Goal: Task Accomplishment & Management: Complete application form

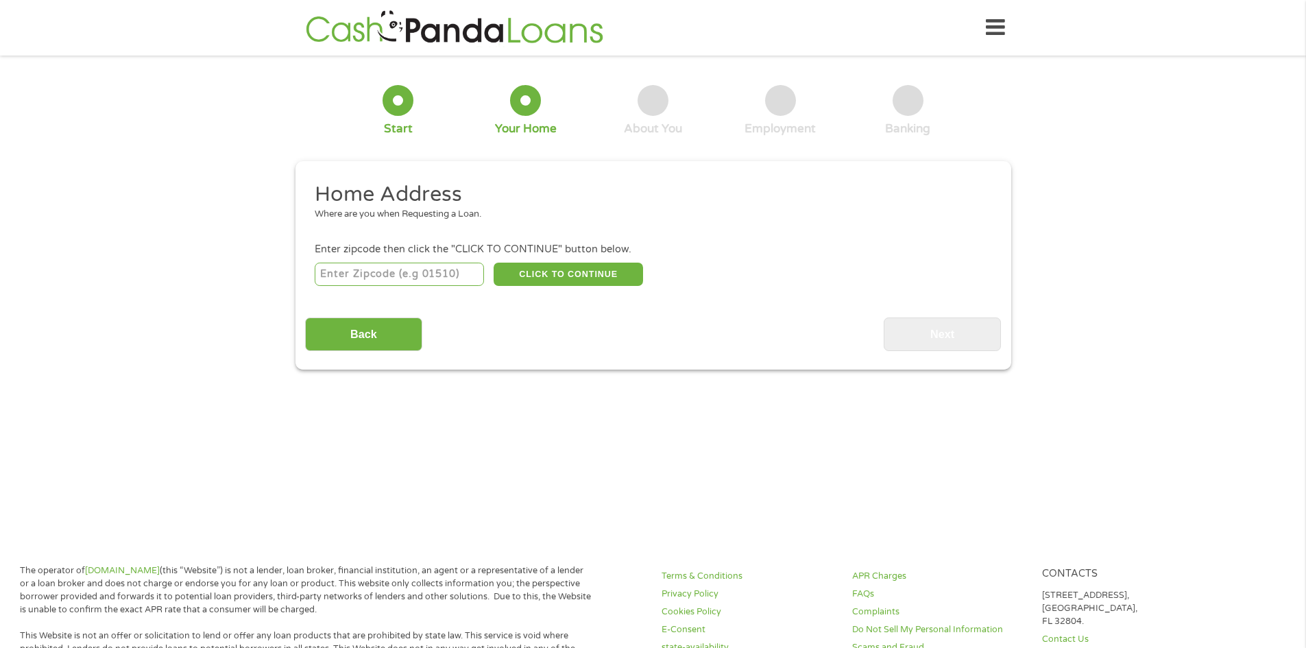
click at [358, 268] on input "number" at bounding box center [399, 274] width 169 height 23
type input "92203"
click at [594, 271] on button "CLICK TO CONTINUE" at bounding box center [568, 274] width 149 height 23
type input "92203"
type input "Indio"
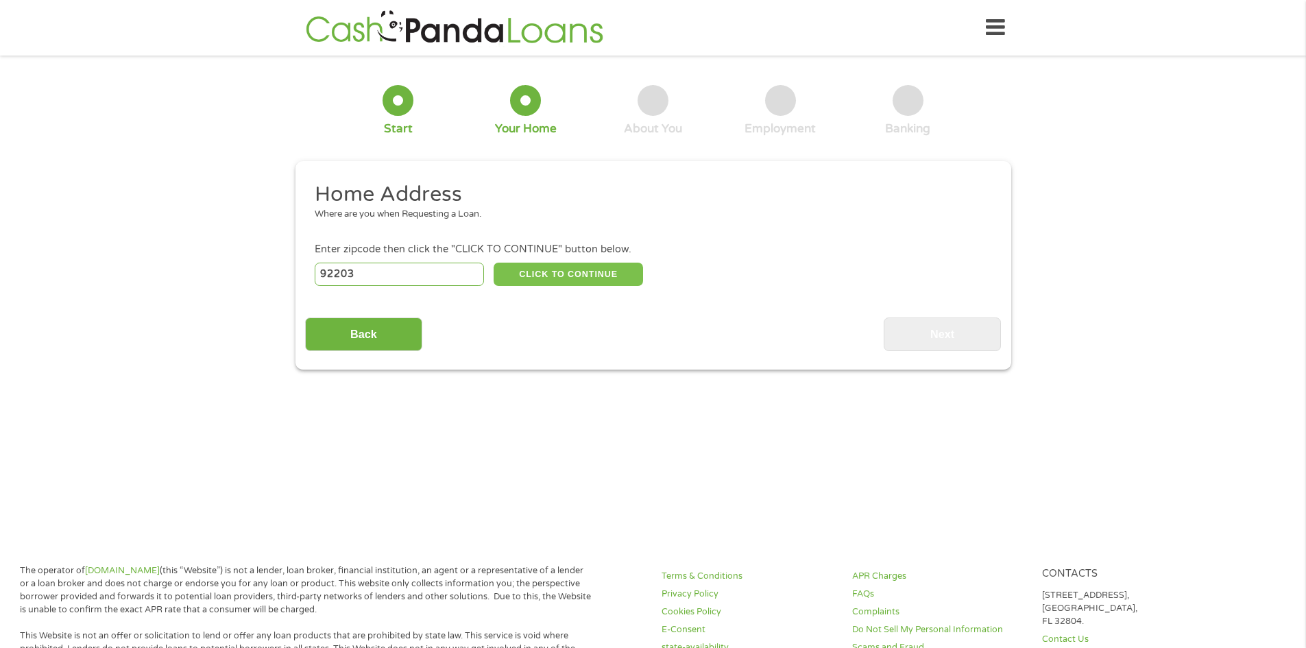
select select "[US_STATE]"
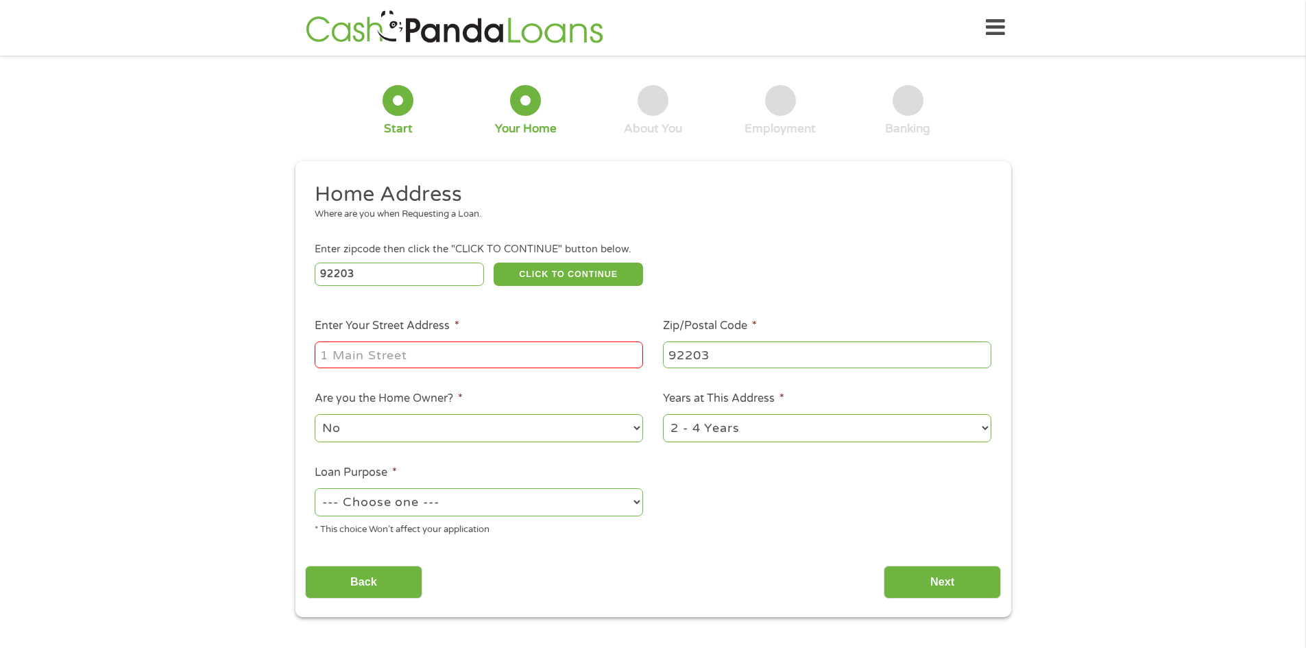
click at [574, 355] on input "Enter Your Street Address *" at bounding box center [479, 354] width 328 height 26
type input "[STREET_ADDRESS]"
click at [476, 424] on select "No Yes" at bounding box center [479, 428] width 328 height 28
select select "yes"
click at [315, 414] on select "No Yes" at bounding box center [479, 428] width 328 height 28
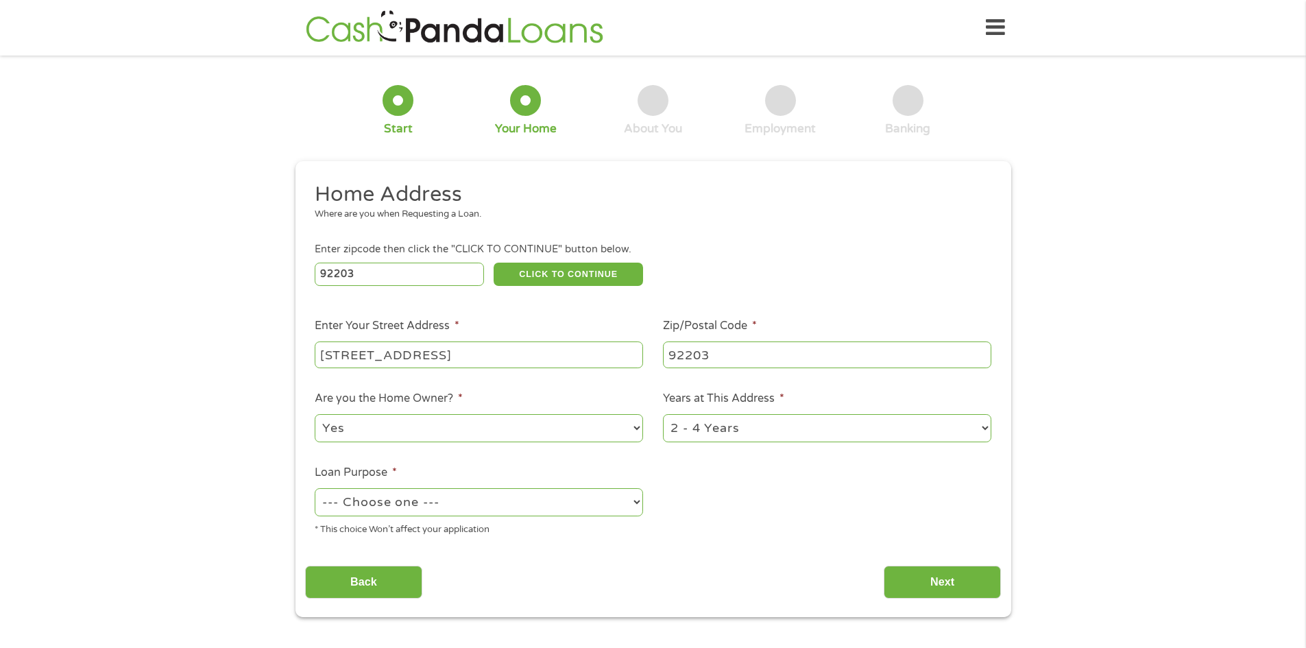
click at [502, 509] on select "--- Choose one --- Pay Bills Debt Consolidation Home Improvement Major Purchase…" at bounding box center [479, 502] width 328 height 28
select select "majorpurchase"
click at [315, 488] on select "--- Choose one --- Pay Bills Debt Consolidation Home Improvement Major Purchase…" at bounding box center [479, 502] width 328 height 28
click at [912, 425] on select "1 Year or less 1 - 2 Years 2 - 4 Years Over 4 Years" at bounding box center [827, 428] width 328 height 28
select select "60months"
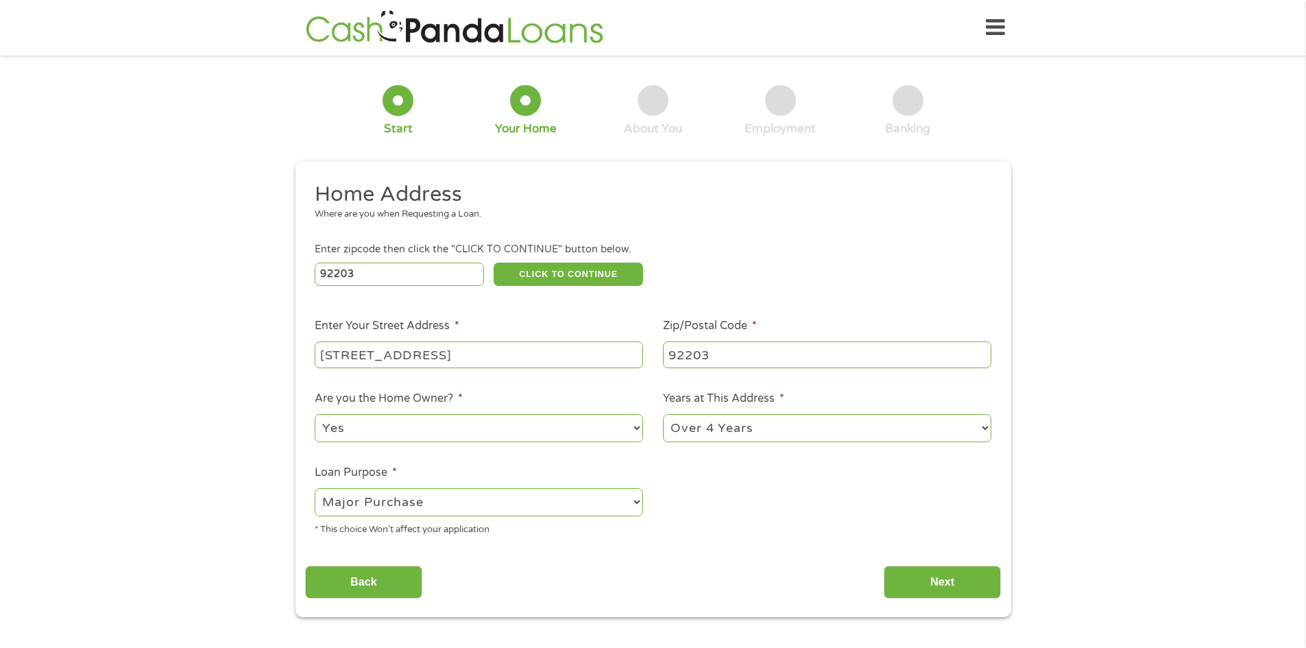
click at [663, 414] on select "1 Year or less 1 - 2 Years 2 - 4 Years Over 4 Years" at bounding box center [827, 428] width 328 height 28
click at [928, 574] on input "Next" at bounding box center [942, 583] width 117 height 34
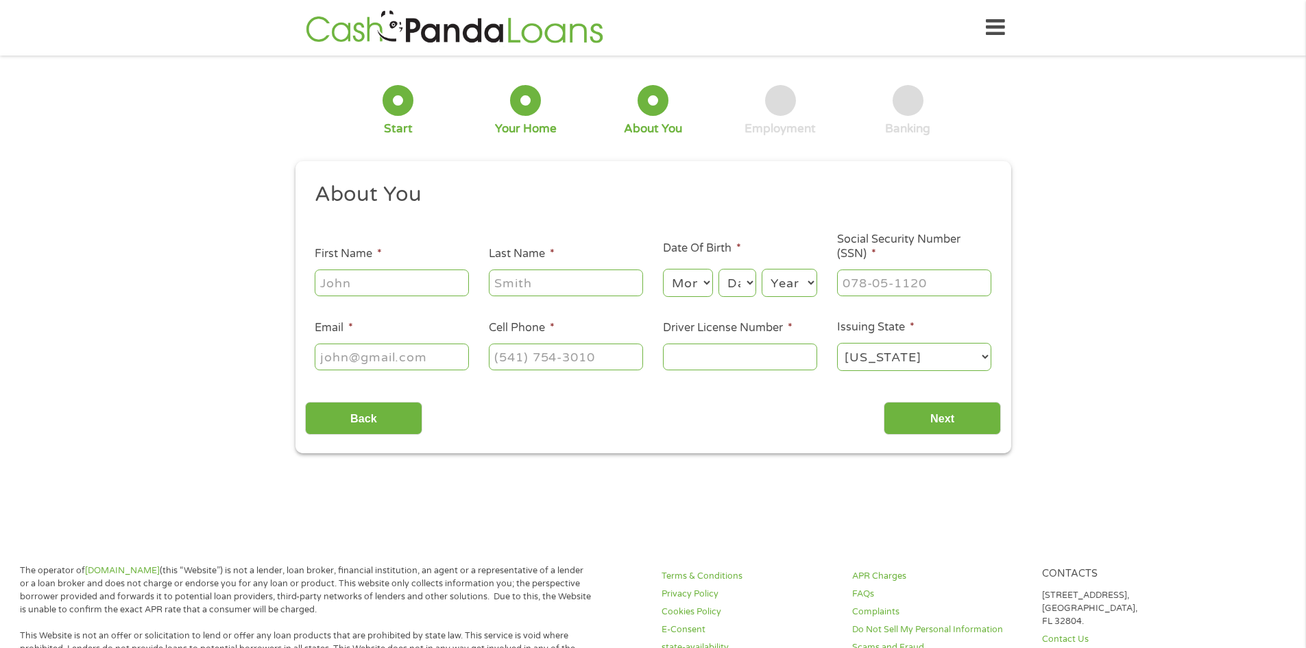
click at [405, 282] on input "First Name *" at bounding box center [392, 282] width 154 height 26
type input "[PERSON_NAME]"
type input "[PHONE_NUMBER]"
click at [418, 349] on input "Email *" at bounding box center [392, 356] width 154 height 26
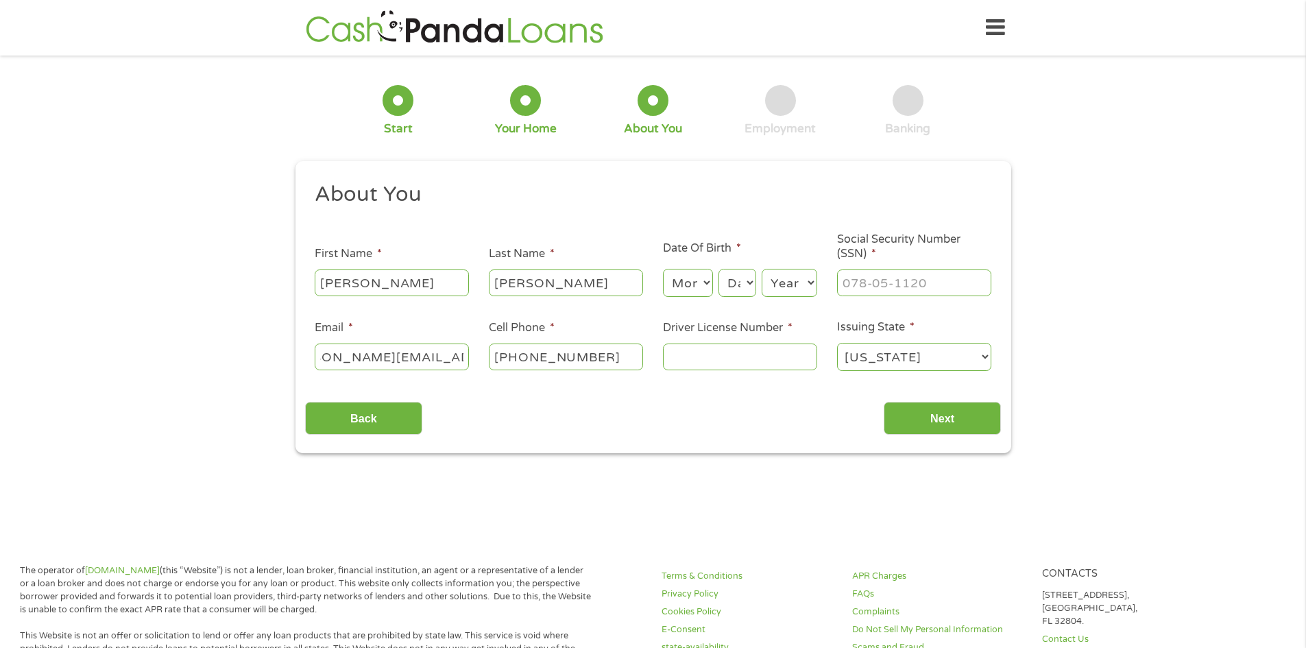
scroll to position [0, 56]
type input "[PERSON_NAME][EMAIL_ADDRESS][PERSON_NAME][DOMAIN_NAME]"
click at [686, 283] on select "Month 1 2 3 4 5 6 7 8 9 10 11 12" at bounding box center [688, 283] width 50 height 28
select select "12"
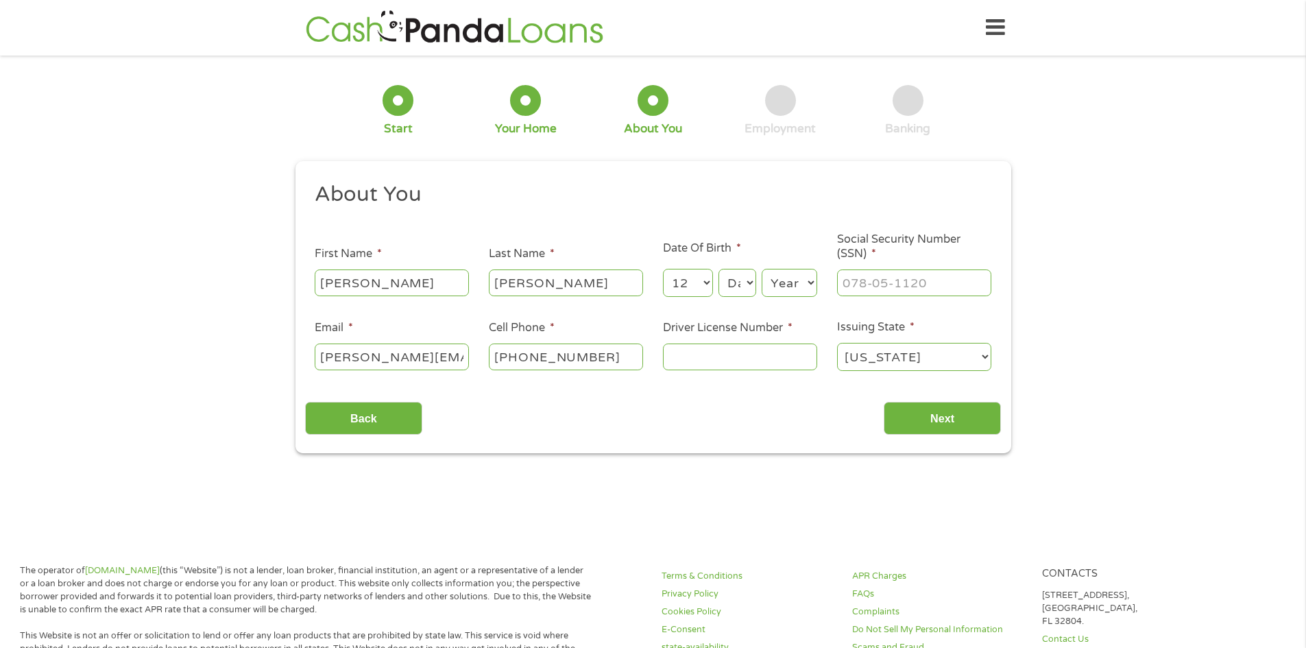
click at [663, 269] on select "Month 1 2 3 4 5 6 7 8 9 10 11 12" at bounding box center [688, 283] width 50 height 28
click at [742, 291] on select "Day 1 2 3 4 5 6 7 8 9 10 11 12 13 14 15 16 17 18 19 20 21 22 23 24 25 26 27 28 …" at bounding box center [736, 283] width 37 height 28
select select "10"
click at [718, 269] on select "Day 1 2 3 4 5 6 7 8 9 10 11 12 13 14 15 16 17 18 19 20 21 22 23 24 25 26 27 28 …" at bounding box center [736, 283] width 37 height 28
click at [779, 285] on select "Year [DATE] 2006 2005 2004 2003 2002 2001 2000 1999 1998 1997 1996 1995 1994 19…" at bounding box center [790, 283] width 56 height 28
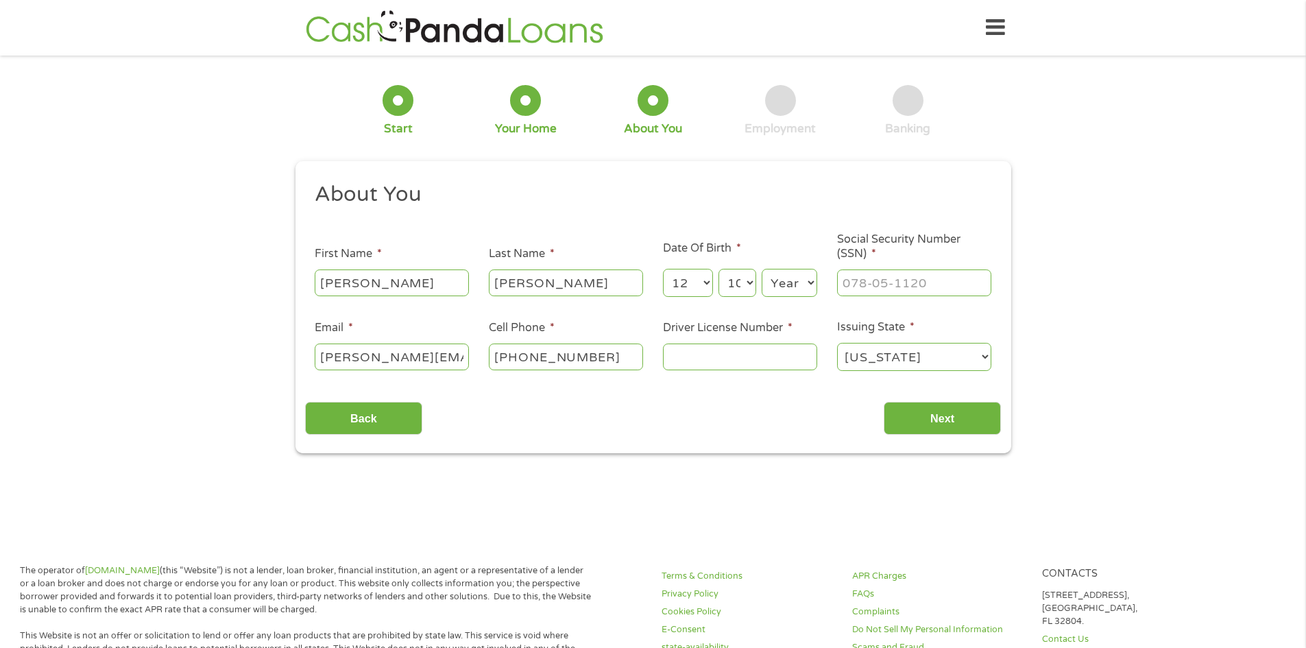
select select "1968"
click at [762, 269] on select "Year [DATE] 2006 2005 2004 2003 2002 2001 2000 1999 1998 1997 1996 1995 1994 19…" at bounding box center [790, 283] width 56 height 28
click at [774, 352] on input "Driver License Number *" at bounding box center [740, 356] width 154 height 26
click at [758, 353] on input "Driver License Number *" at bounding box center [740, 356] width 154 height 26
type input "D4707381"
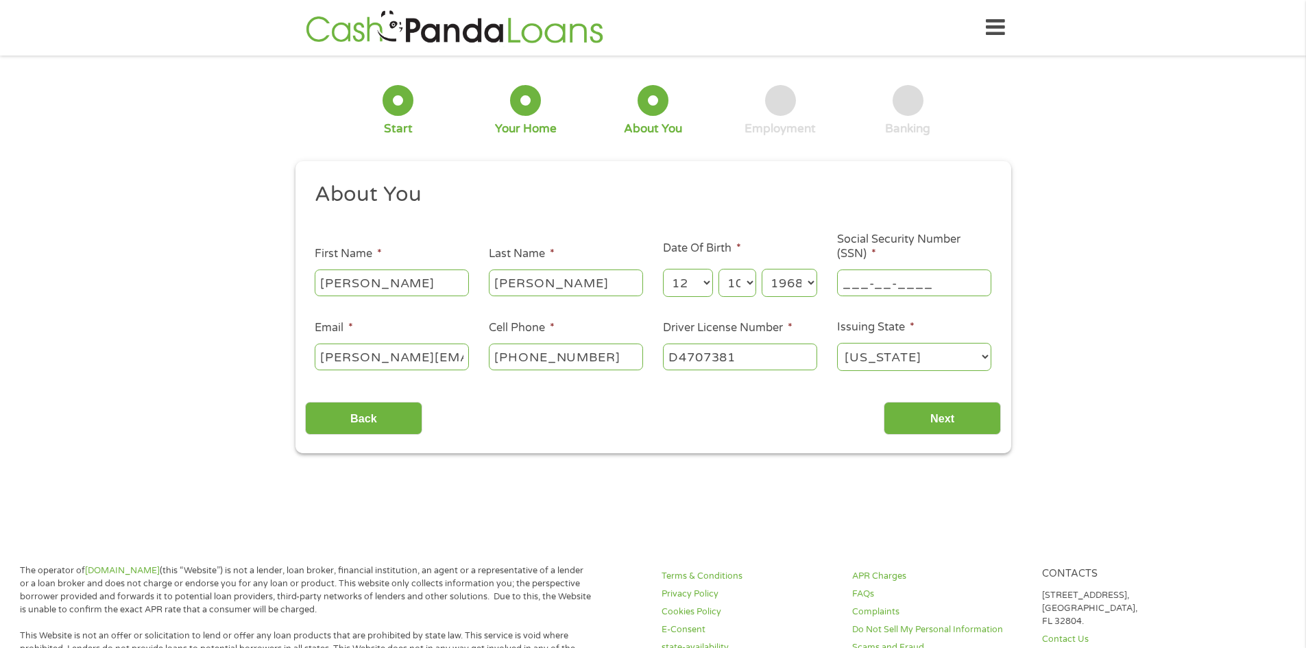
click at [905, 273] on input "___-__-____" at bounding box center [914, 282] width 154 height 26
type input "230-96-6394"
click at [944, 424] on input "Next" at bounding box center [942, 419] width 117 height 34
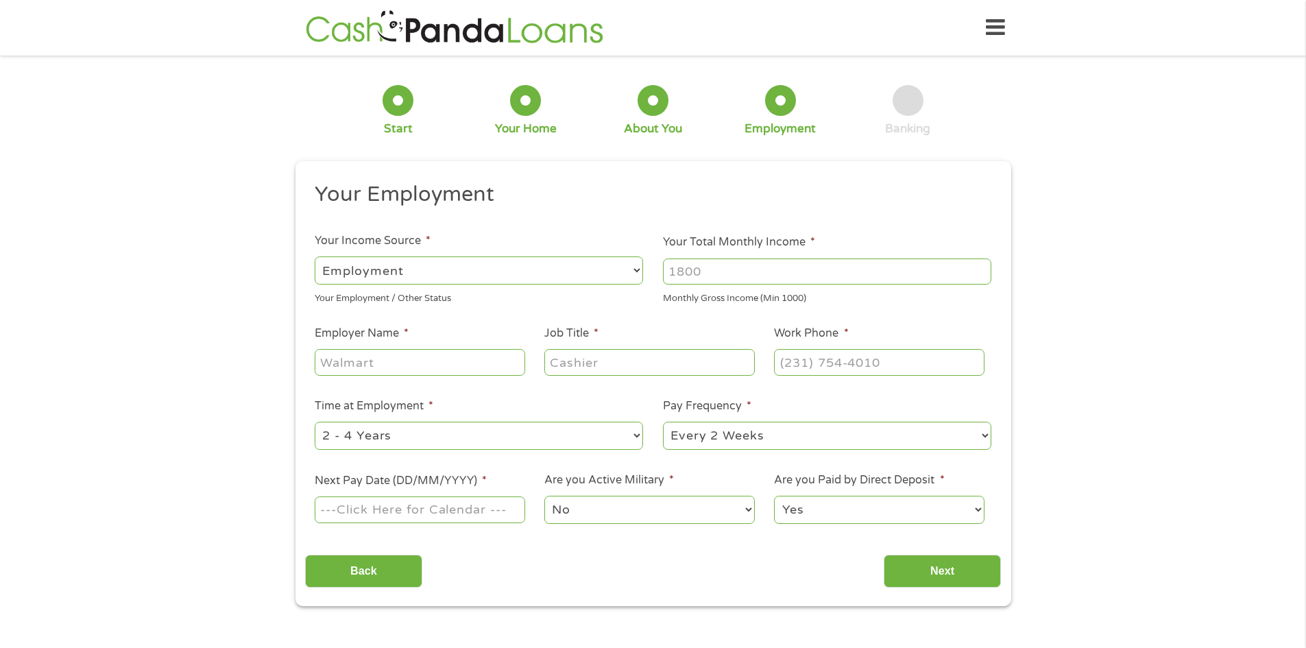
scroll to position [5, 5]
click at [636, 272] on select "--- Choose one --- Employment [DEMOGRAPHIC_DATA] Benefits" at bounding box center [479, 270] width 328 height 28
click at [315, 256] on select "--- Choose one --- Employment [DEMOGRAPHIC_DATA] Benefits" at bounding box center [479, 270] width 328 height 28
click at [749, 278] on input "Your Total Monthly Income *" at bounding box center [827, 271] width 328 height 26
type input "12000"
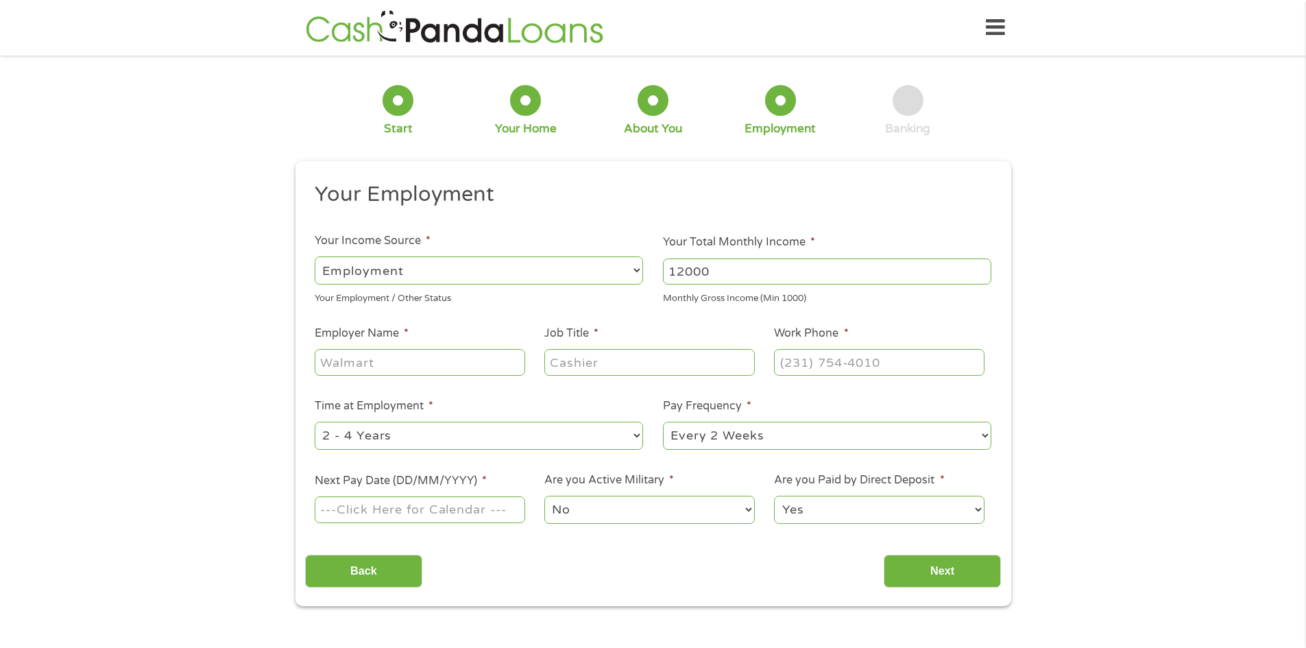
click at [497, 367] on input "Employer Name *" at bounding box center [420, 362] width 210 height 26
type input "Patreon"
click at [612, 361] on input "Job Title *" at bounding box center [649, 362] width 210 height 26
type input "Podcaster"
click at [816, 363] on input "(___) ___-____" at bounding box center [879, 362] width 210 height 26
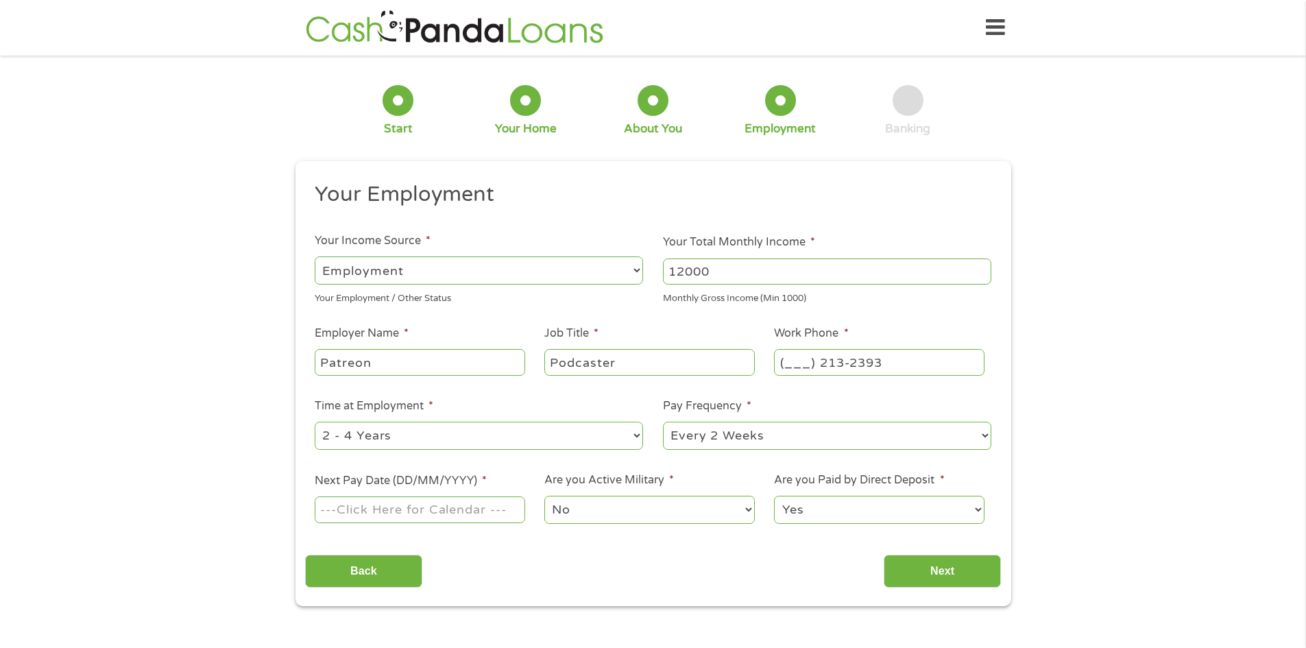
click at [793, 362] on input "(___) 213-2393" at bounding box center [879, 362] width 210 height 26
click at [790, 363] on input "(___) 213-2393" at bounding box center [879, 362] width 210 height 26
type input "[PHONE_NUMBER]"
click at [633, 436] on select "--- Choose one --- 1 Year or less 1 - 2 Years 2 - 4 Years Over 4 Years" at bounding box center [479, 436] width 328 height 28
select select "60months"
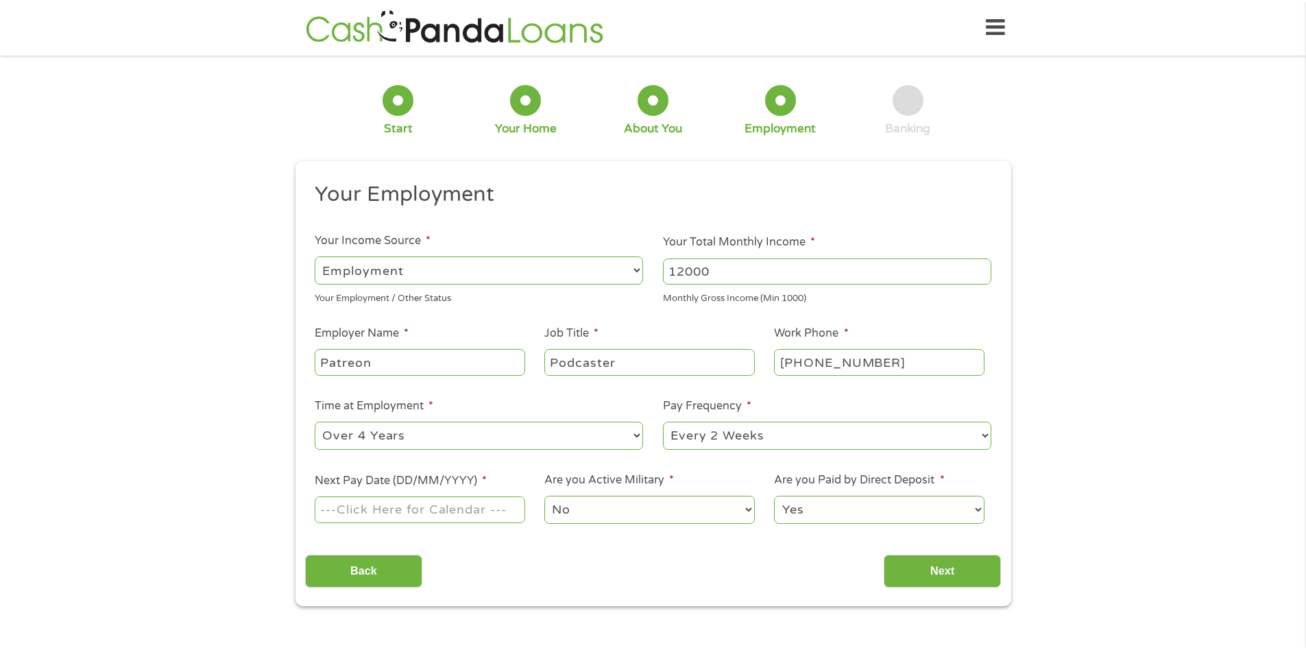
click at [315, 422] on select "--- Choose one --- 1 Year or less 1 - 2 Years 2 - 4 Years Over 4 Years" at bounding box center [479, 436] width 328 height 28
click at [491, 519] on input "Next Pay Date (DD/MM/YYYY) *" at bounding box center [420, 509] width 210 height 26
type input "[DATE]"
click at [943, 570] on input "Next" at bounding box center [942, 572] width 117 height 34
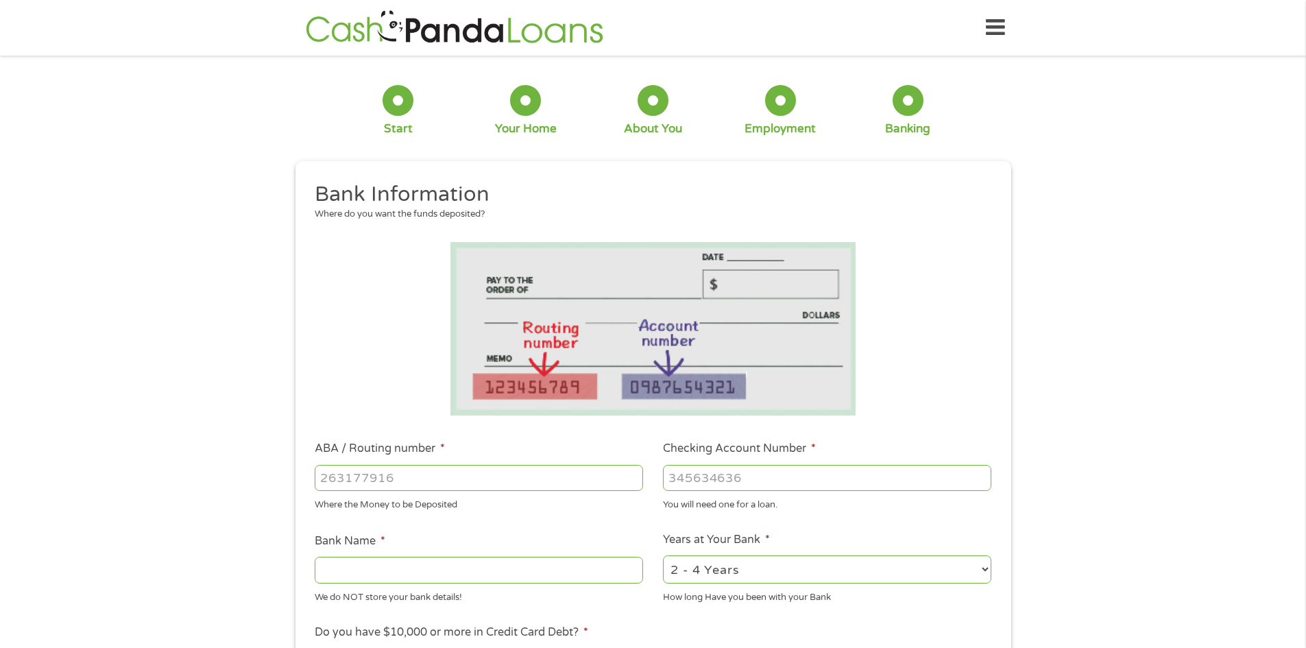
click at [516, 474] on input "ABA / Routing number *" at bounding box center [479, 478] width 328 height 26
type input "322271627"
type input "[PERSON_NAME] [PERSON_NAME] BANK NA"
type input "322271627"
click at [765, 485] on input "Checking Account Number *" at bounding box center [827, 478] width 328 height 26
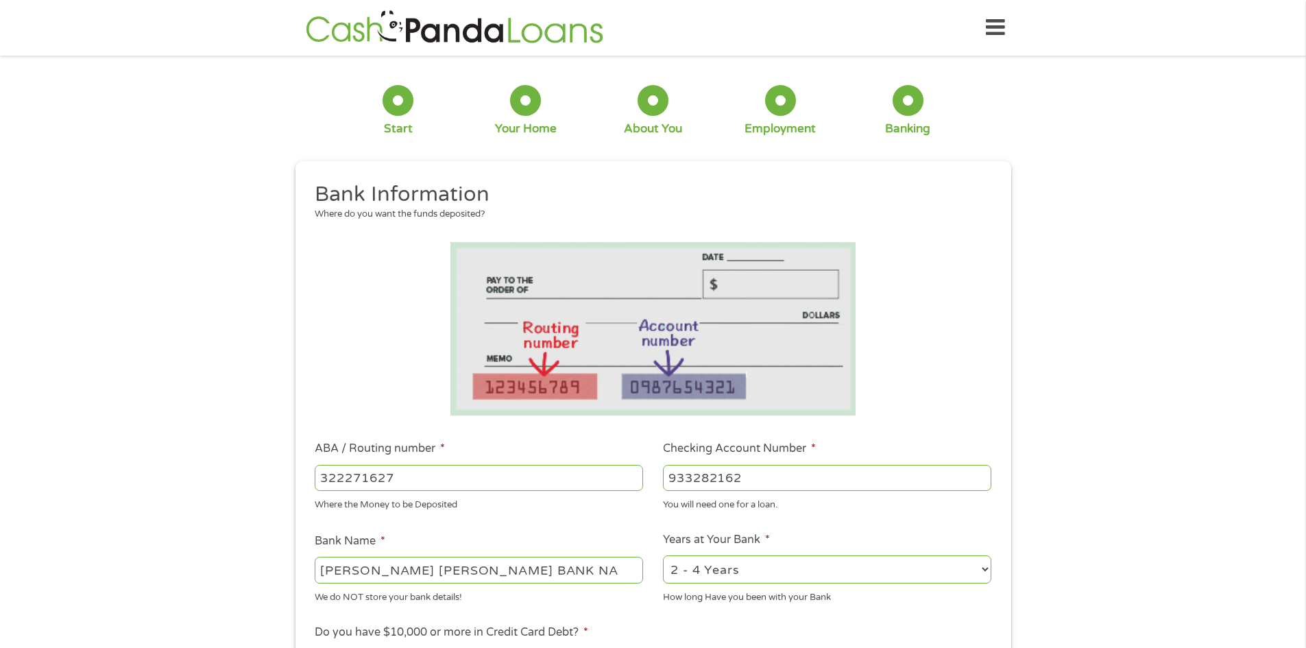
type input "933282162"
click at [818, 576] on select "2 - 4 Years 6 - 12 Months 1 - 2 Years Over 4 Years" at bounding box center [827, 569] width 328 height 28
select select "60months"
click at [663, 555] on select "2 - 4 Years 6 - 12 Months 1 - 2 Years Over 4 Years" at bounding box center [827, 569] width 328 height 28
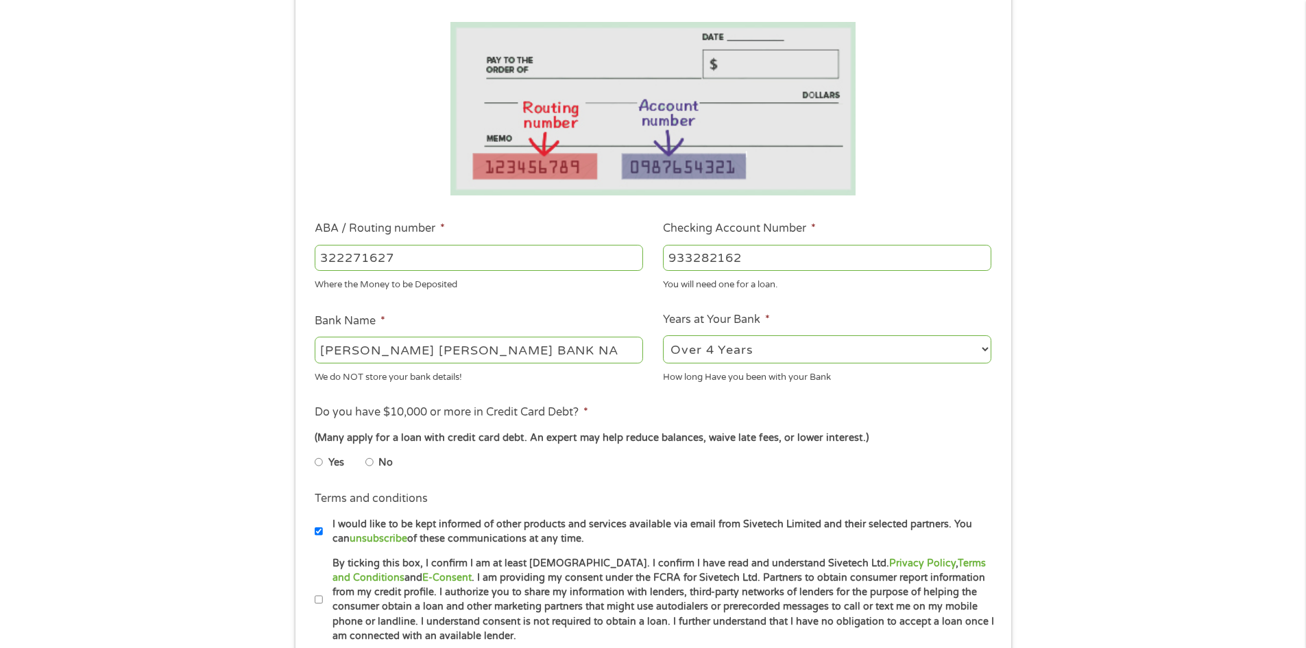
scroll to position [274, 0]
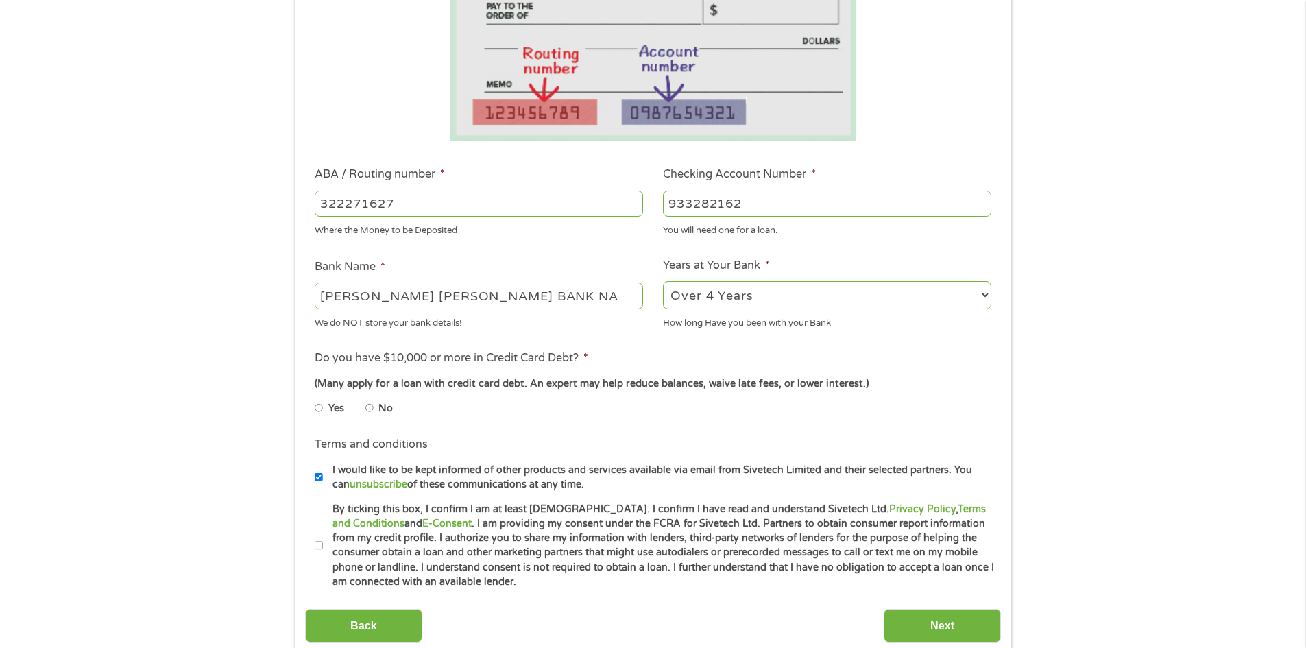
click at [370, 407] on input "No" at bounding box center [369, 408] width 8 height 22
radio input "true"
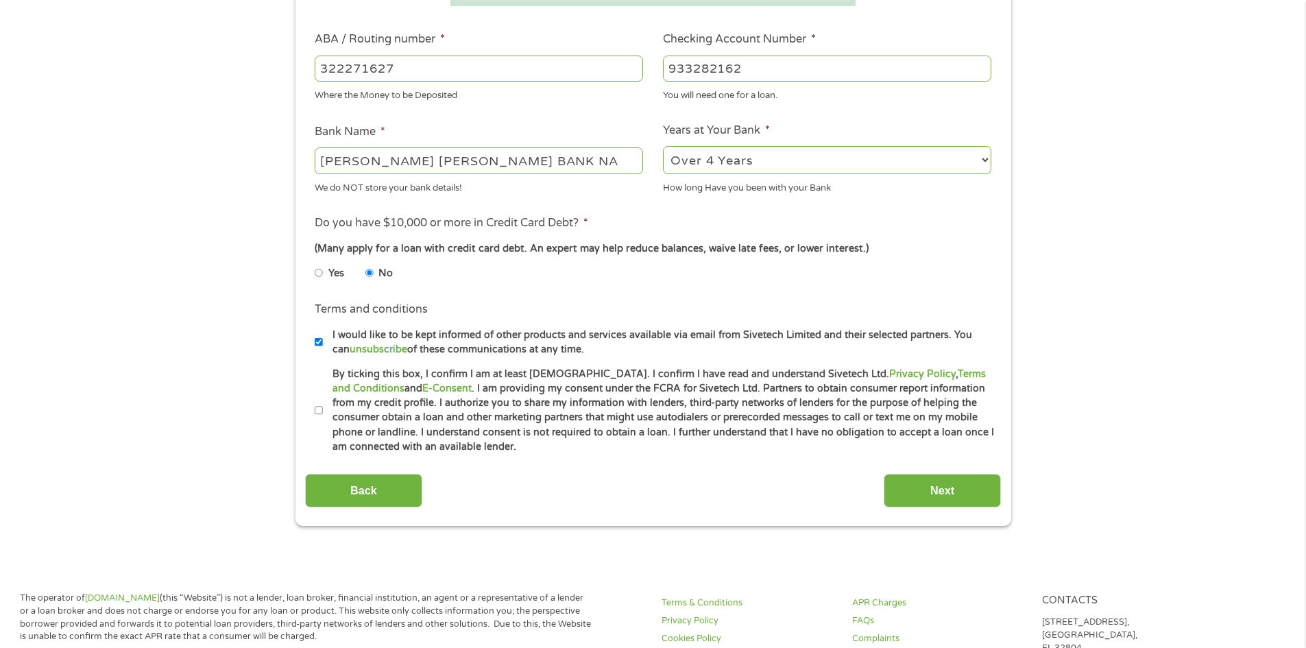
scroll to position [411, 0]
click at [317, 408] on input "By ticking this box, I confirm I am at least [DEMOGRAPHIC_DATA]. I confirm I ha…" at bounding box center [319, 409] width 8 height 22
checkbox input "true"
click at [921, 489] on input "Next" at bounding box center [942, 489] width 117 height 34
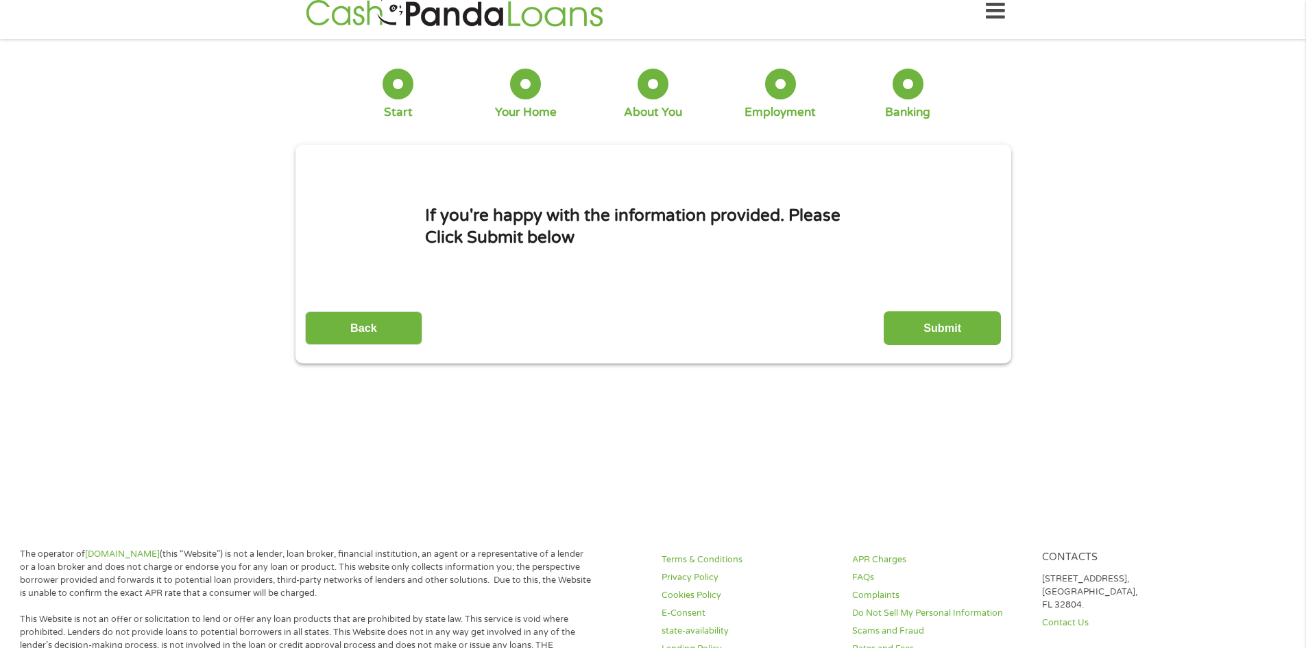
scroll to position [0, 0]
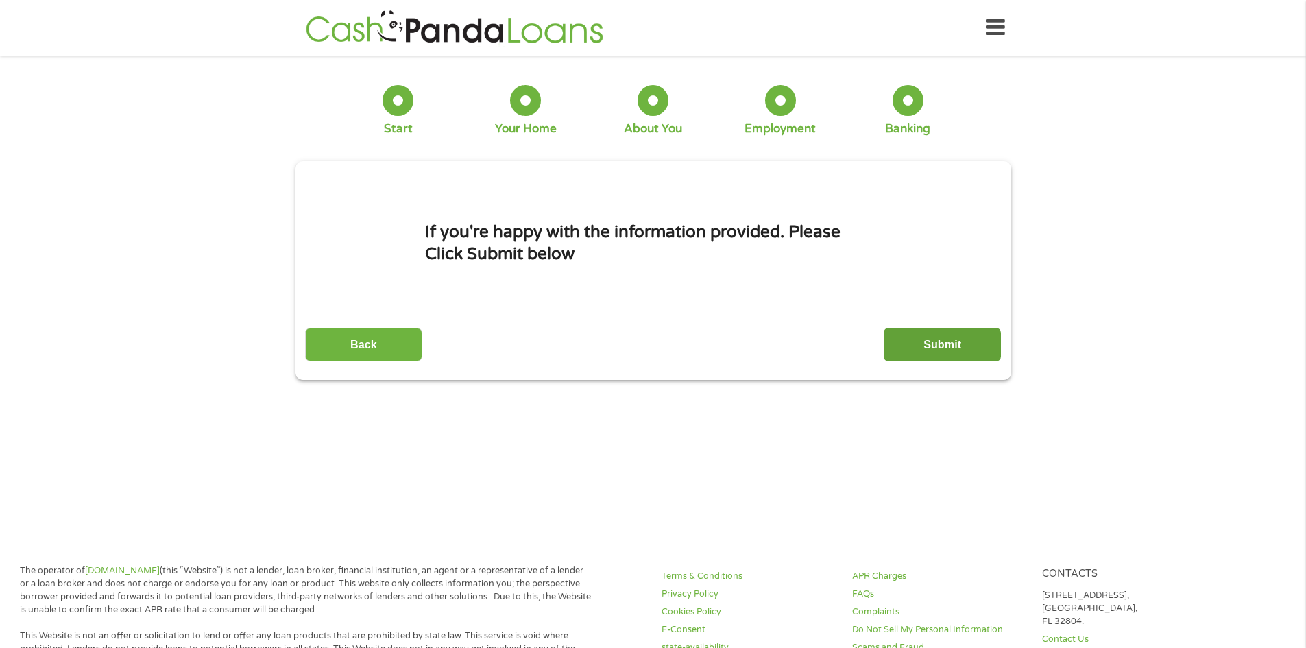
click at [976, 346] on input "Submit" at bounding box center [942, 345] width 117 height 34
